Goal: Download file/media

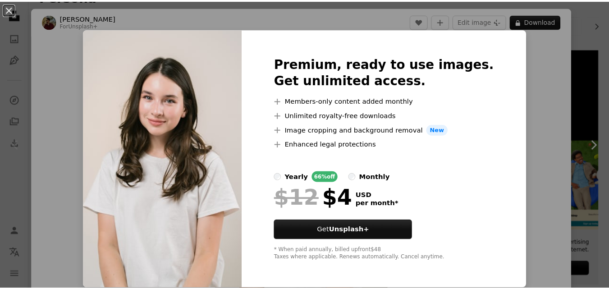
scroll to position [40, 0]
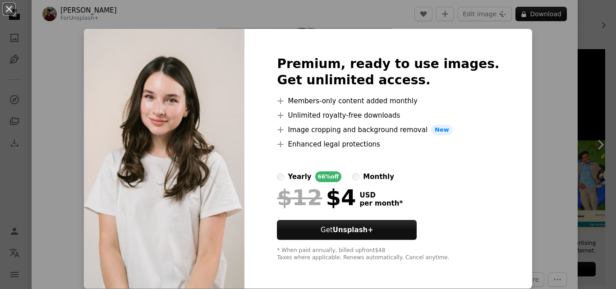
click at [563, 63] on div "An X shape Premium, ready to use images. Get unlimited access. A plus sign Memb…" at bounding box center [308, 144] width 616 height 289
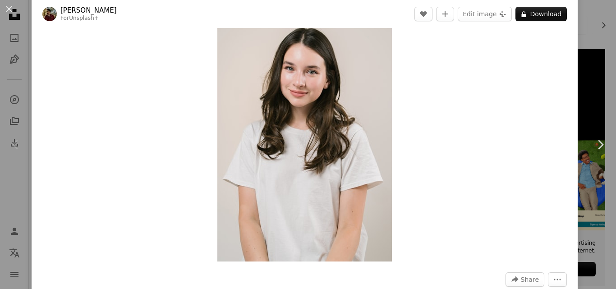
click at [587, 14] on div "An X shape Chevron left Chevron right [PERSON_NAME] For Unsplash+ A heart A plu…" at bounding box center [308, 144] width 616 height 289
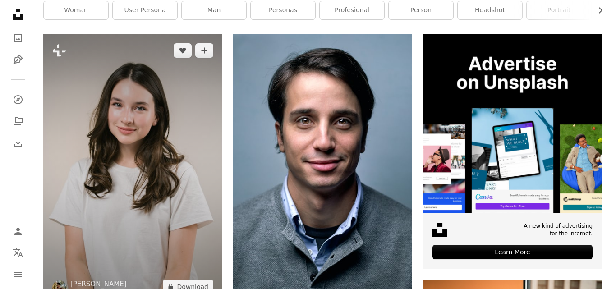
scroll to position [187, 0]
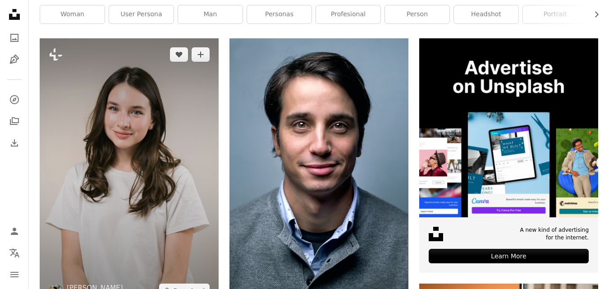
click at [160, 118] on img at bounding box center [129, 172] width 179 height 269
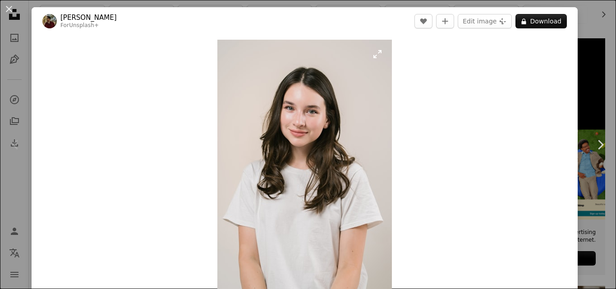
click at [278, 147] on img "Zoom in on this image" at bounding box center [304, 170] width 174 height 261
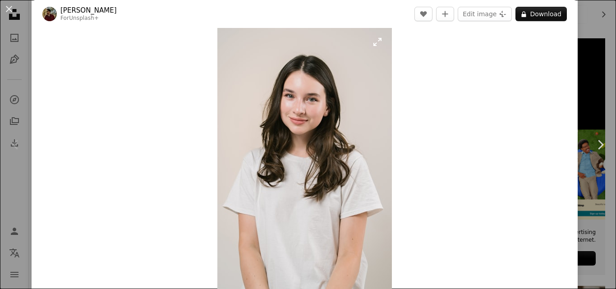
click at [380, 41] on img "Zoom in on this image" at bounding box center [304, 158] width 174 height 261
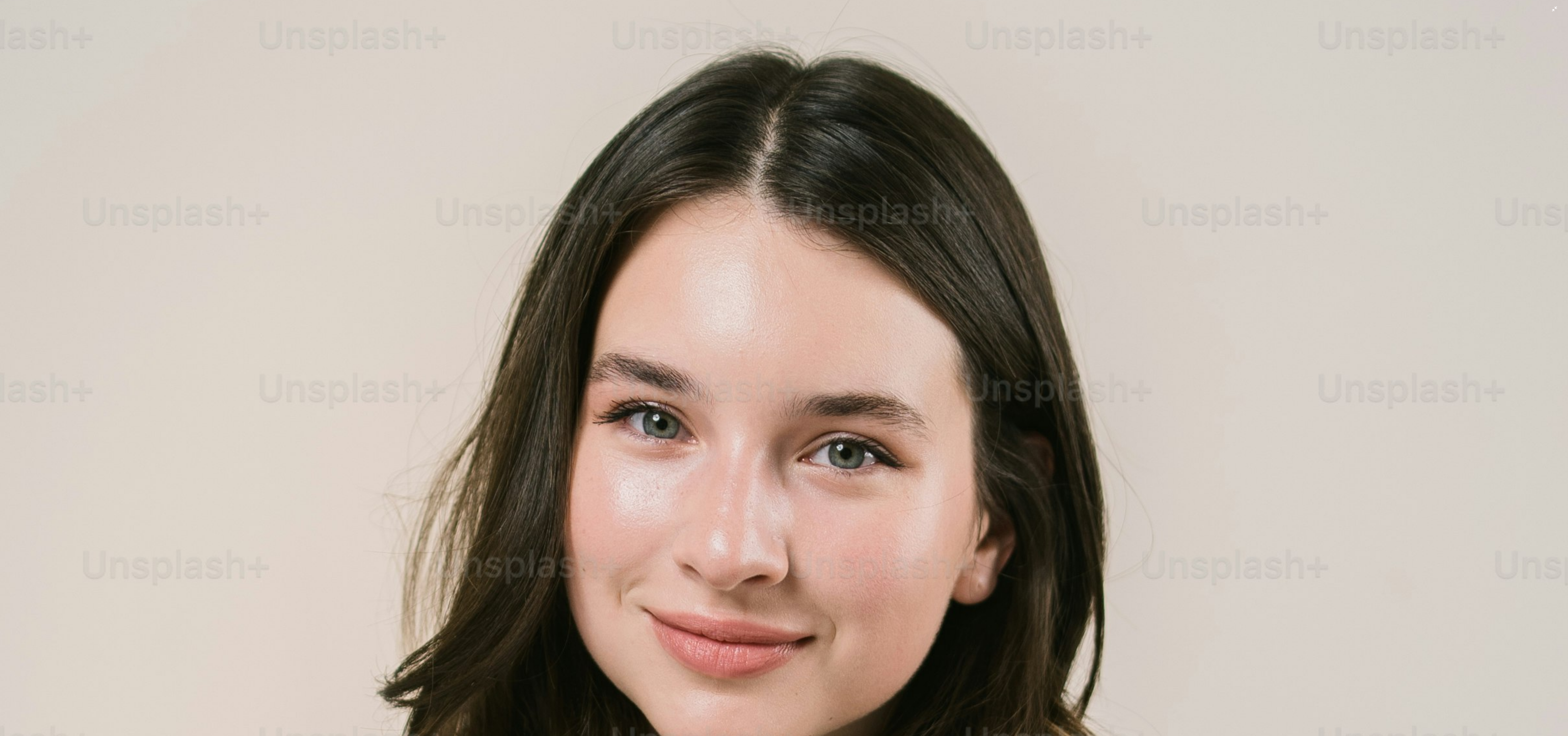
scroll to position [196, 0]
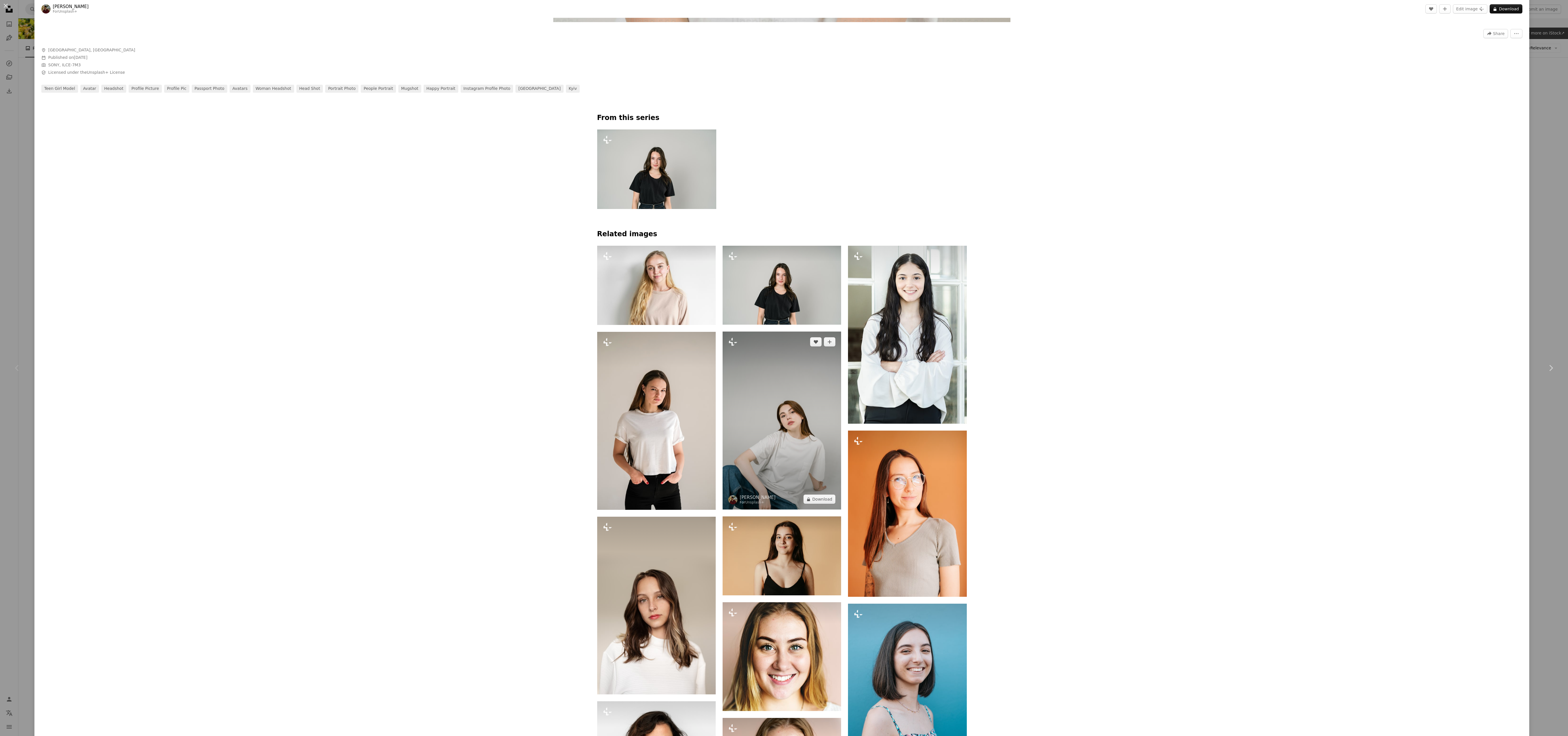
scroll to position [0, 0]
